Goal: Task Accomplishment & Management: Use online tool/utility

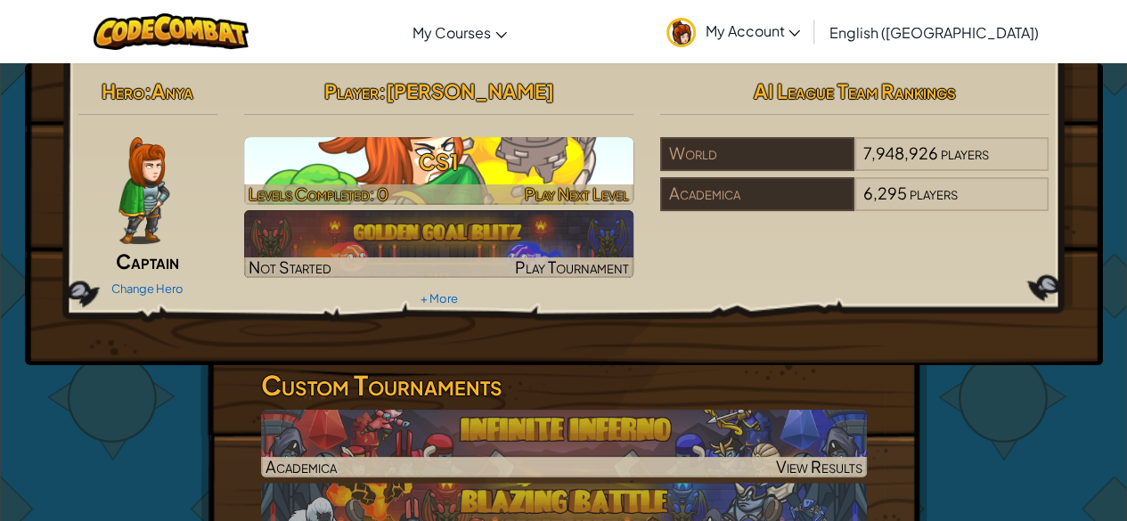
click at [558, 177] on h3 "CS1" at bounding box center [438, 162] width 389 height 40
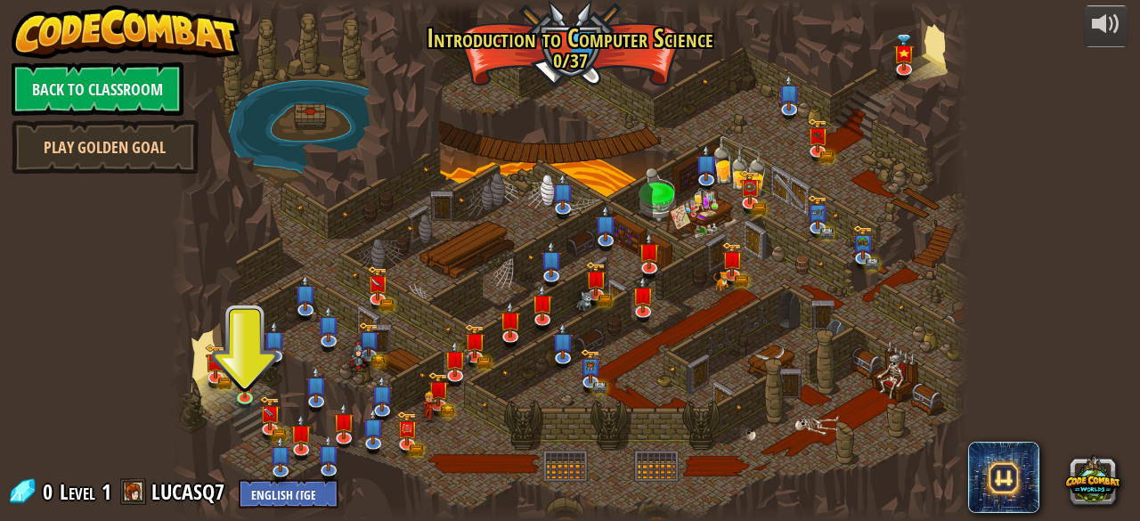
click at [263, 381] on div at bounding box center [569, 260] width 797 height 521
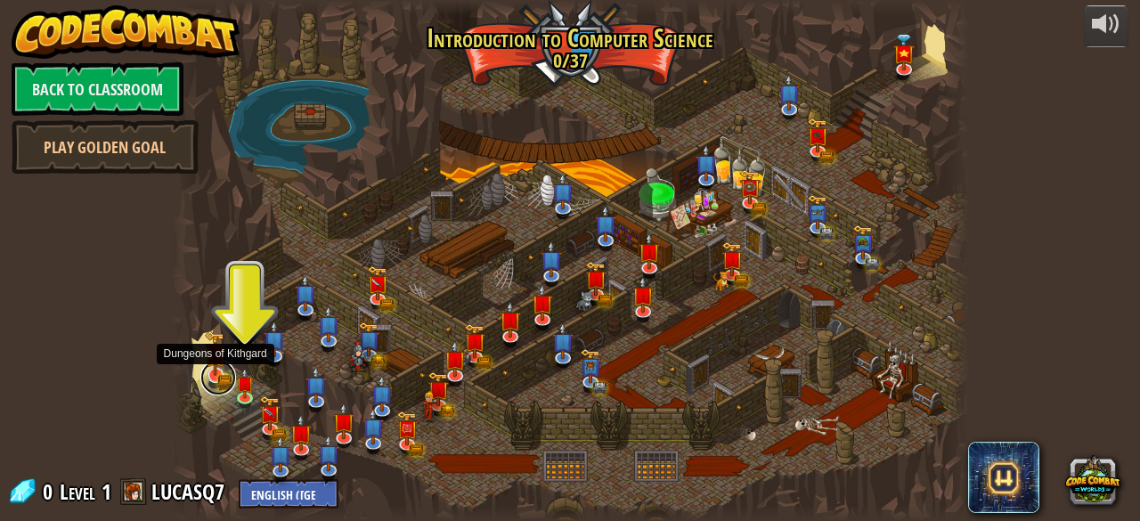
click at [233, 373] on link at bounding box center [218, 378] width 36 height 36
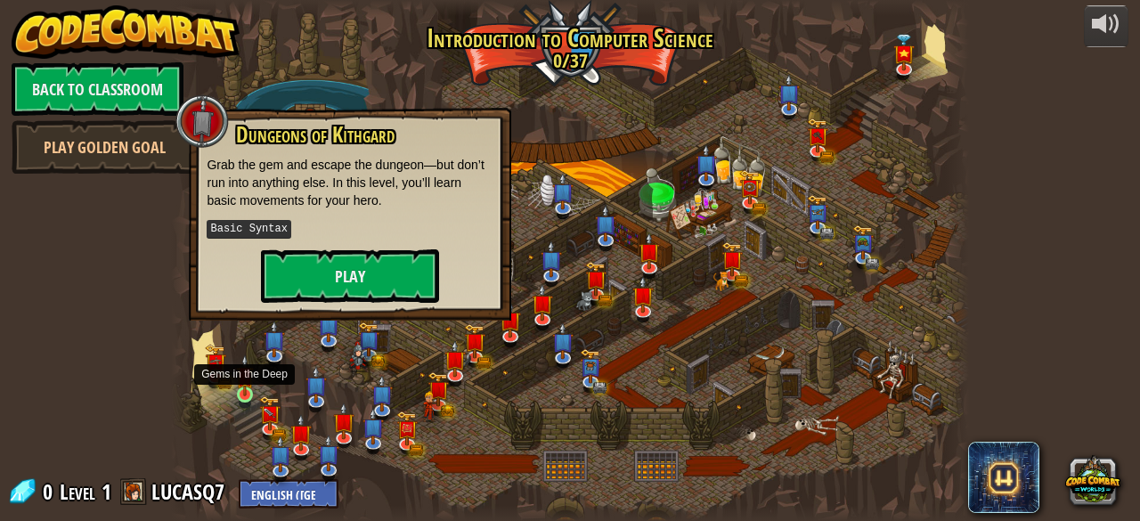
click at [246, 383] on img at bounding box center [245, 374] width 18 height 41
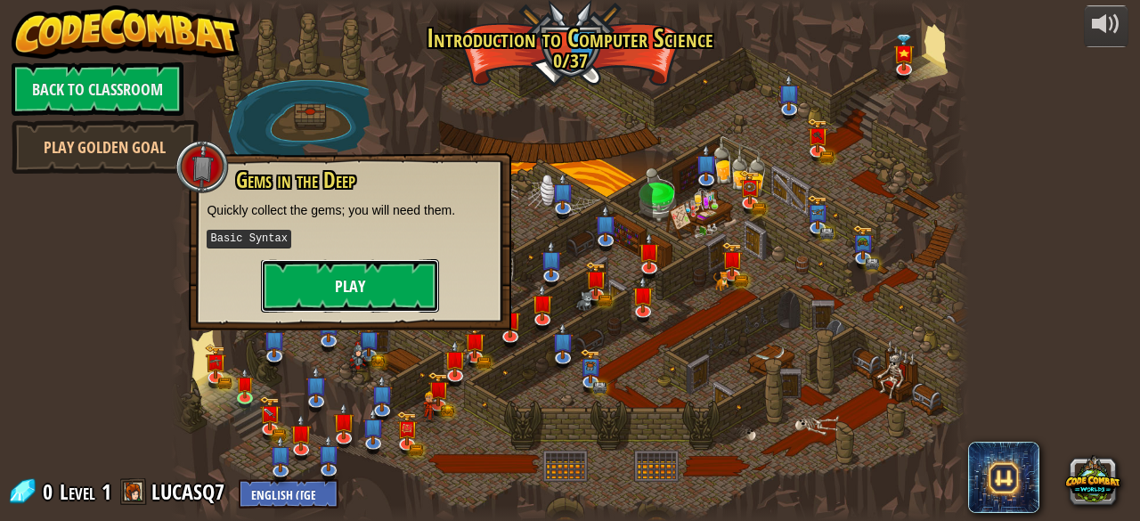
click at [364, 289] on button "Play" at bounding box center [350, 285] width 178 height 53
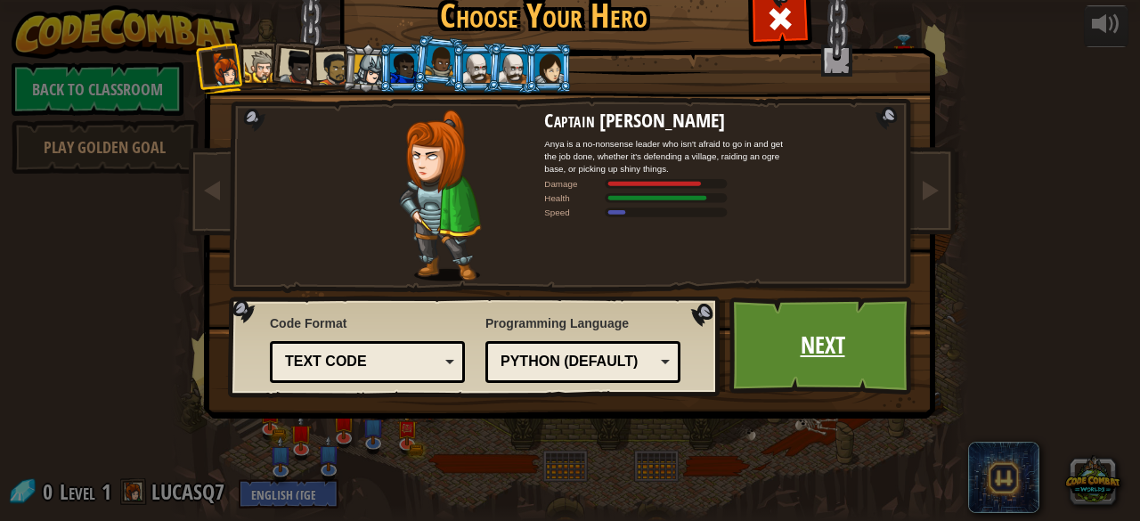
click at [766, 333] on link "Next" at bounding box center [822, 346] width 186 height 98
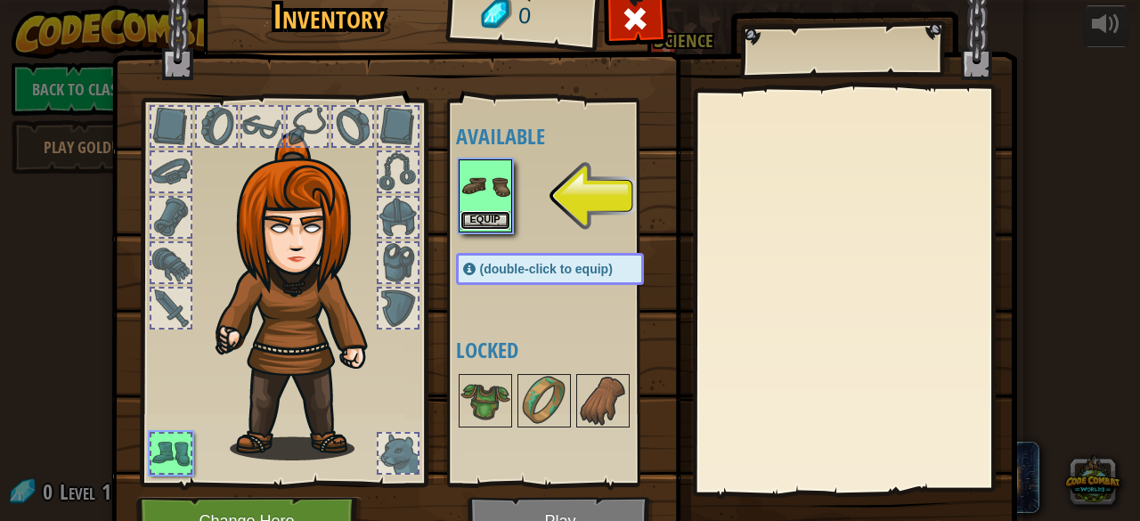
click at [491, 220] on button "Equip" at bounding box center [485, 220] width 50 height 19
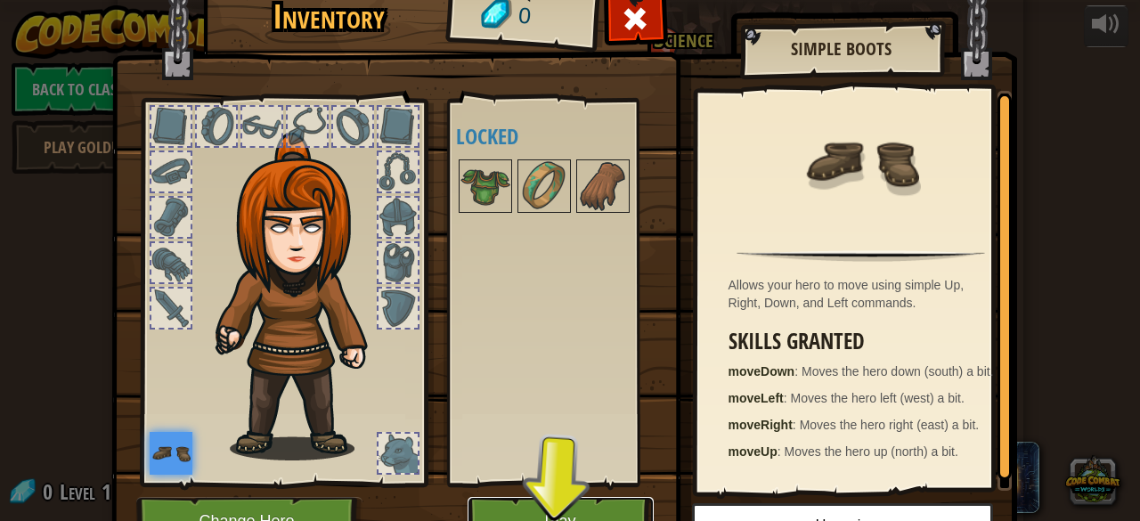
click at [598, 515] on button "Play" at bounding box center [561, 521] width 186 height 49
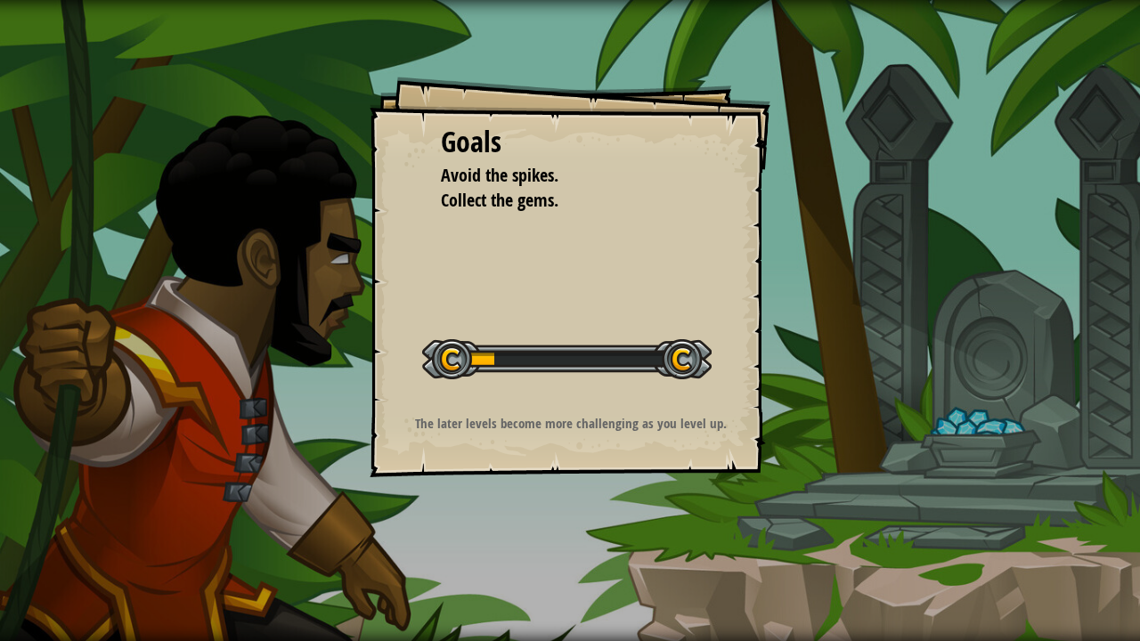
click at [680, 354] on div at bounding box center [566, 359] width 289 height 40
click at [485, 366] on div at bounding box center [566, 359] width 289 height 40
click at [493, 360] on div at bounding box center [566, 359] width 289 height 40
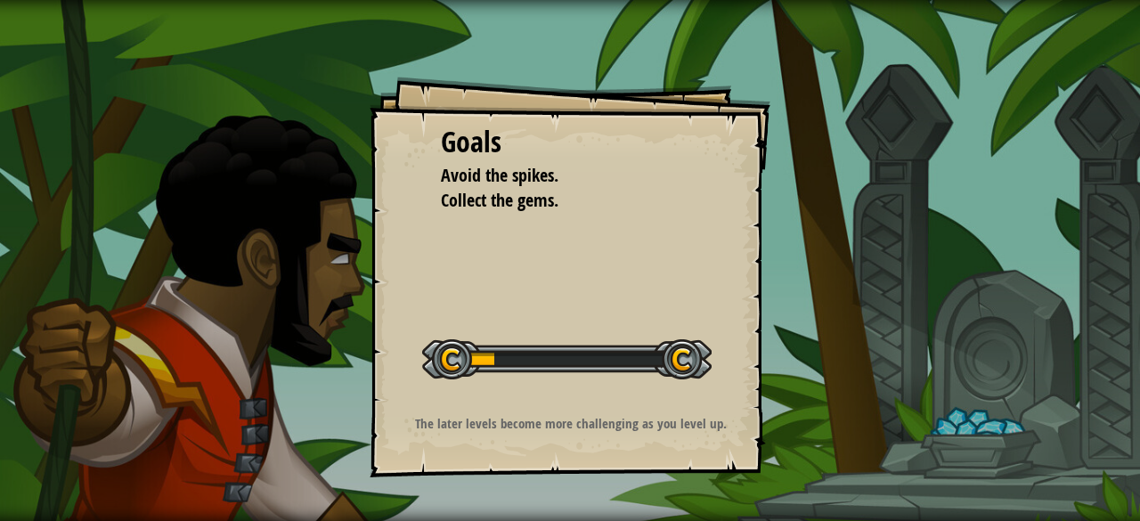
click at [694, 370] on div at bounding box center [566, 359] width 289 height 40
